Goal: Download file/media

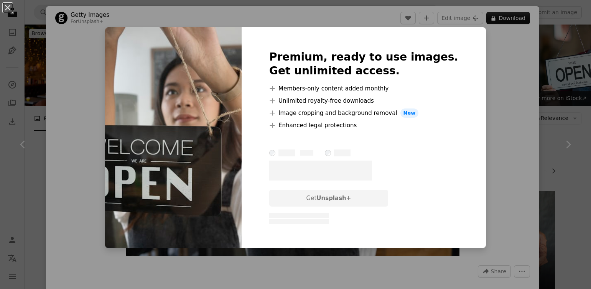
scroll to position [854, 0]
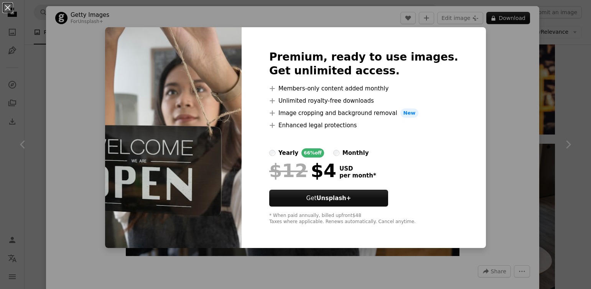
click at [572, 107] on div "An X shape Premium, ready to use images. Get unlimited access. A plus sign Memb…" at bounding box center [295, 144] width 591 height 289
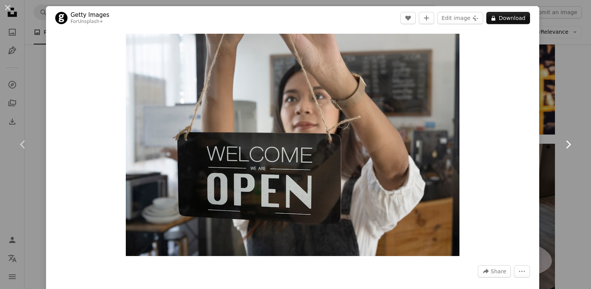
click at [563, 142] on icon "Chevron right" at bounding box center [568, 144] width 12 height 12
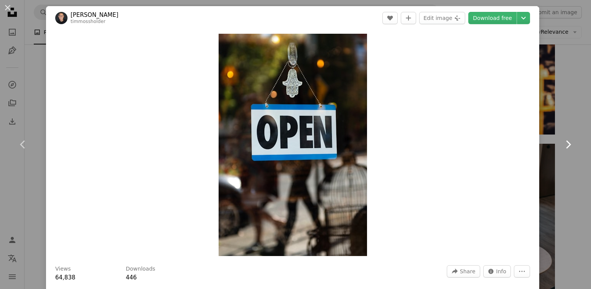
click at [561, 109] on link "Chevron right" at bounding box center [568, 145] width 46 height 74
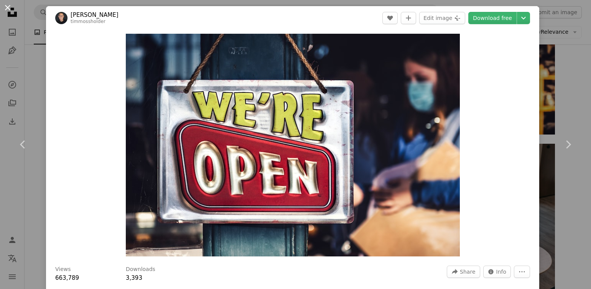
click at [7, 7] on button "An X shape" at bounding box center [7, 7] width 9 height 9
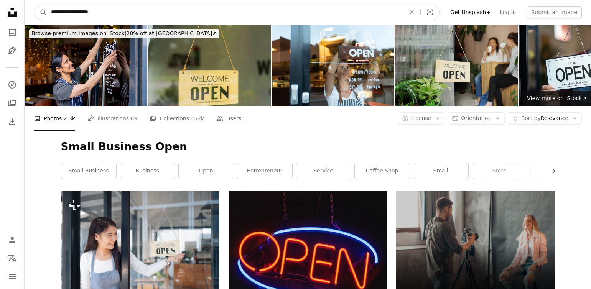
drag, startPoint x: 87, startPoint y: 13, endPoint x: 97, endPoint y: 13, distance: 10.0
click at [97, 13] on input "**********" at bounding box center [225, 12] width 356 height 15
click at [34, 5] on button "A magnifying glass" at bounding box center [40, 12] width 13 height 15
type input "**********"
click at [34, 5] on button "A magnifying glass" at bounding box center [40, 12] width 13 height 15
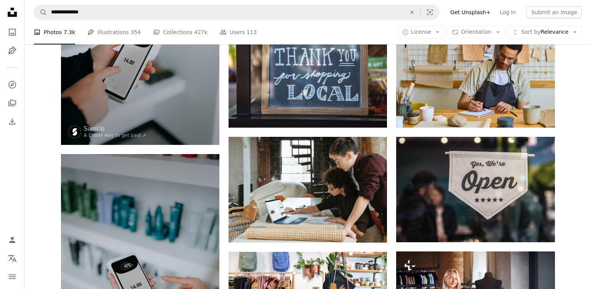
scroll to position [205, 0]
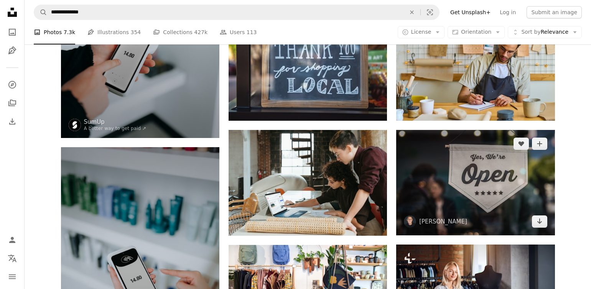
click at [473, 176] on img at bounding box center [475, 182] width 158 height 105
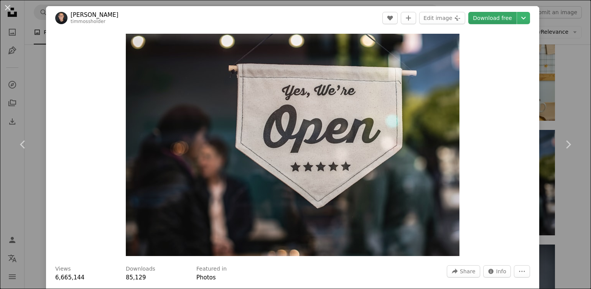
click at [492, 17] on link "Download free" at bounding box center [492, 18] width 48 height 12
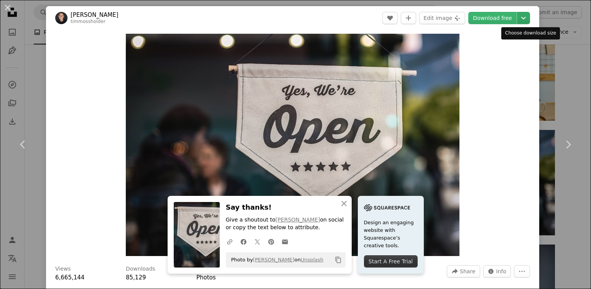
click at [530, 21] on icon "Chevron down" at bounding box center [523, 17] width 12 height 9
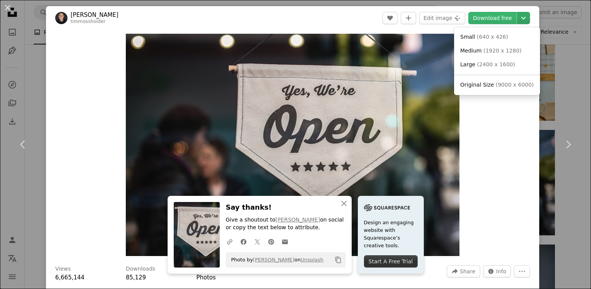
click at [530, 21] on icon "Chevron down" at bounding box center [523, 17] width 12 height 9
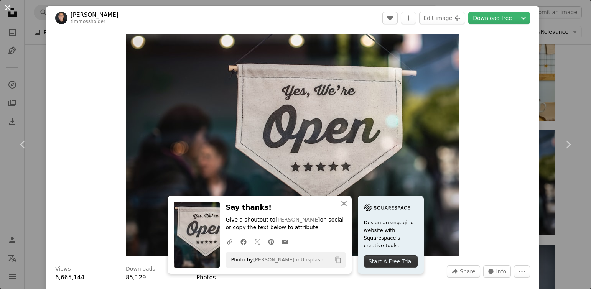
click at [8, 11] on button "An X shape" at bounding box center [7, 7] width 9 height 9
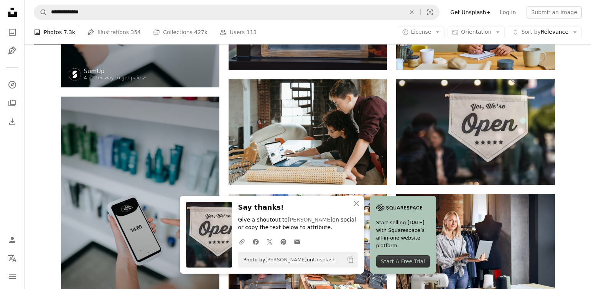
scroll to position [309, 0]
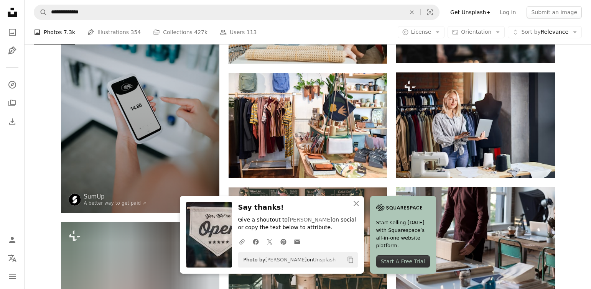
scroll to position [506, 0]
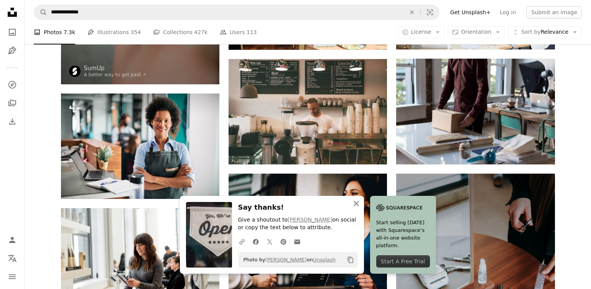
click at [359, 204] on icon "button" at bounding box center [356, 203] width 5 height 5
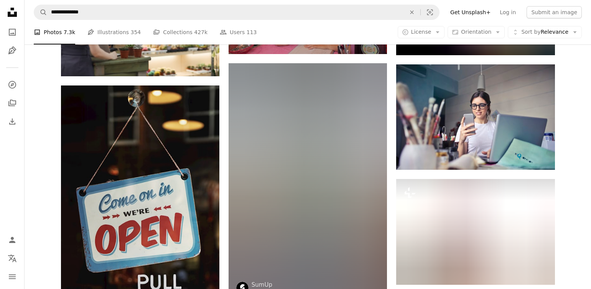
scroll to position [962, 0]
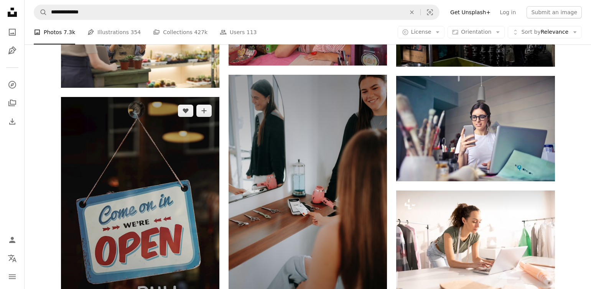
click at [195, 137] on img at bounding box center [140, 216] width 158 height 238
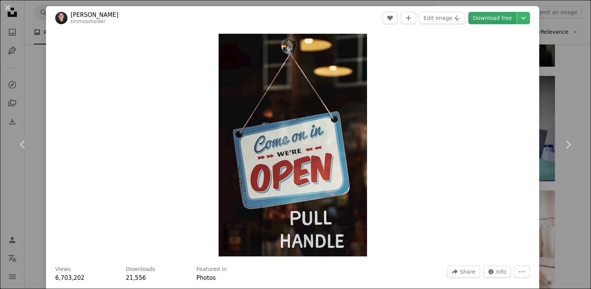
click at [502, 17] on link "Download free" at bounding box center [492, 18] width 48 height 12
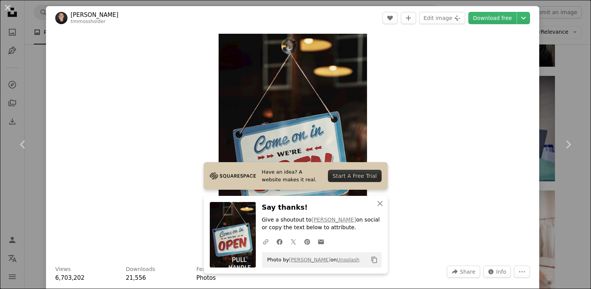
drag, startPoint x: 162, startPoint y: 21, endPoint x: 163, endPoint y: 17, distance: 4.4
click at [162, 21] on header "[PERSON_NAME] timmossholder A heart A plus sign Edit image Plus sign for Unspla…" at bounding box center [292, 18] width 493 height 24
click at [163, 17] on header "[PERSON_NAME] timmossholder A heart A plus sign Edit image Plus sign for Unspla…" at bounding box center [292, 18] width 493 height 24
drag, startPoint x: 564, startPoint y: 61, endPoint x: 475, endPoint y: 24, distance: 96.5
click at [563, 60] on div "An X shape Chevron left Chevron right Have an idea? A website makes it real. St…" at bounding box center [295, 144] width 591 height 289
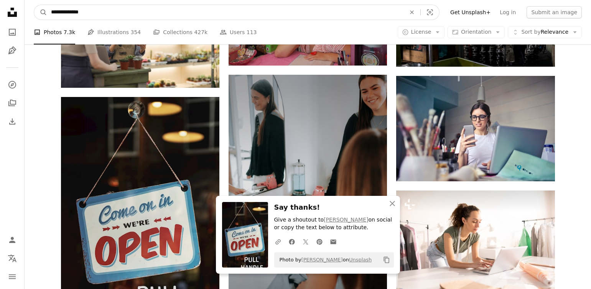
click at [135, 14] on input "**********" at bounding box center [225, 12] width 356 height 15
type input "**********"
click at [34, 5] on button "A magnifying glass" at bounding box center [40, 12] width 13 height 15
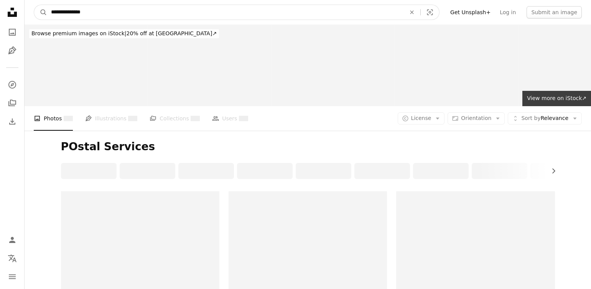
click at [55, 12] on input "**********" at bounding box center [225, 12] width 356 height 15
type input "**********"
click button "A magnifying glass" at bounding box center [40, 12] width 13 height 15
